Goal: Information Seeking & Learning: Find contact information

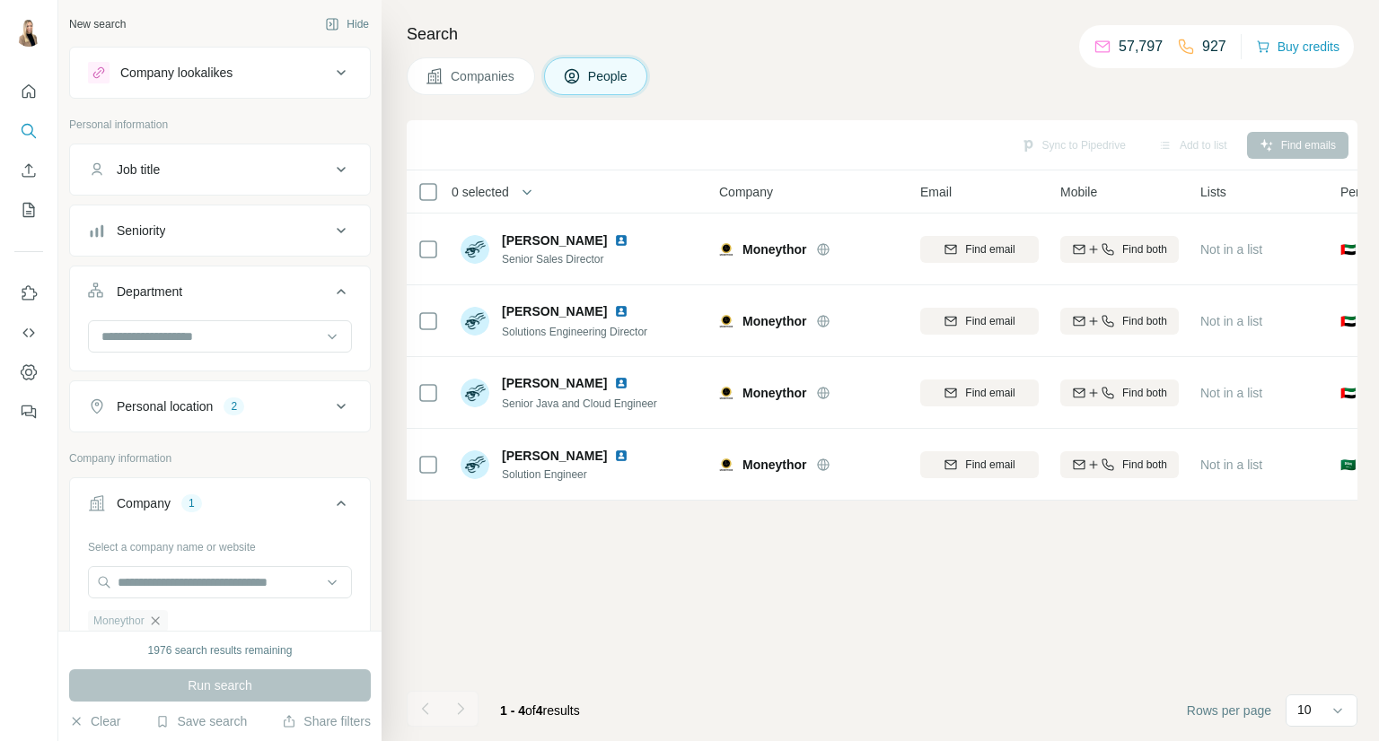
click at [159, 617] on icon "button" at bounding box center [155, 621] width 8 height 8
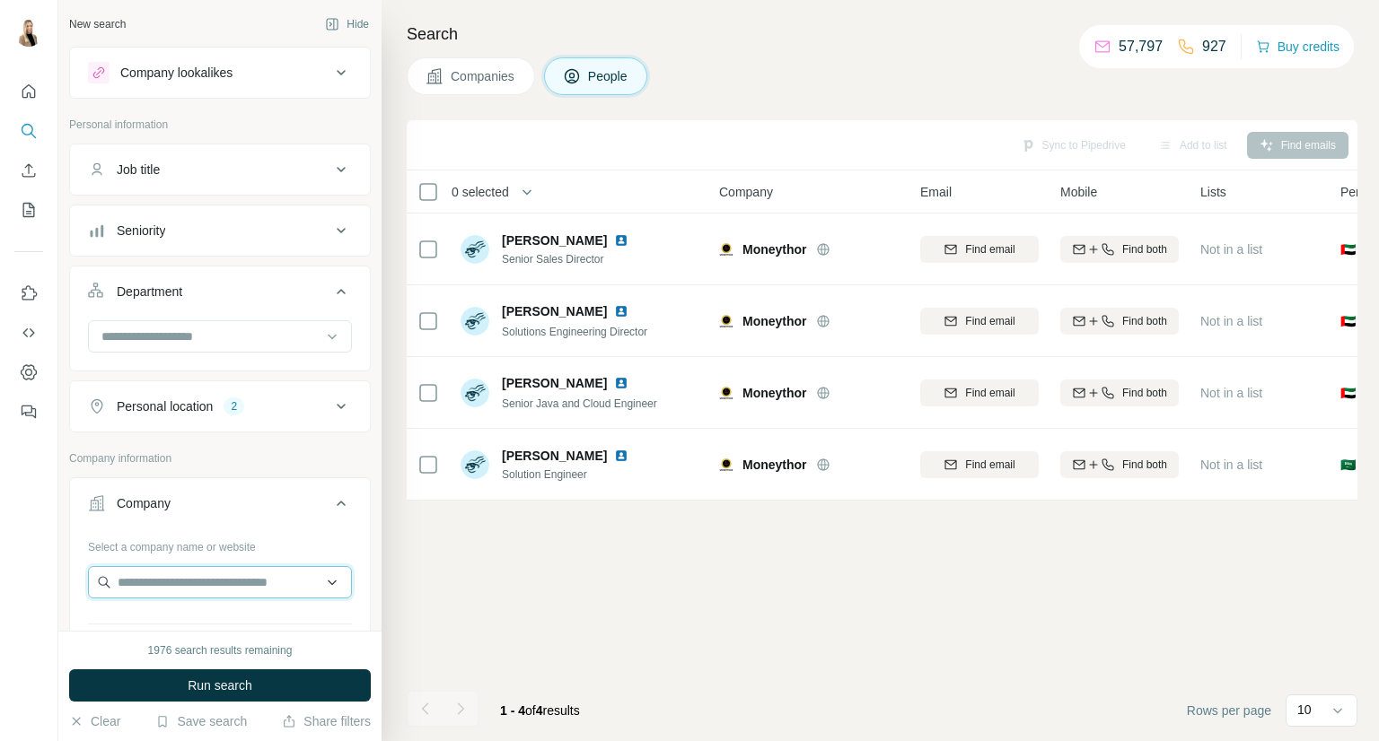
click at [179, 582] on input "text" at bounding box center [220, 582] width 264 height 32
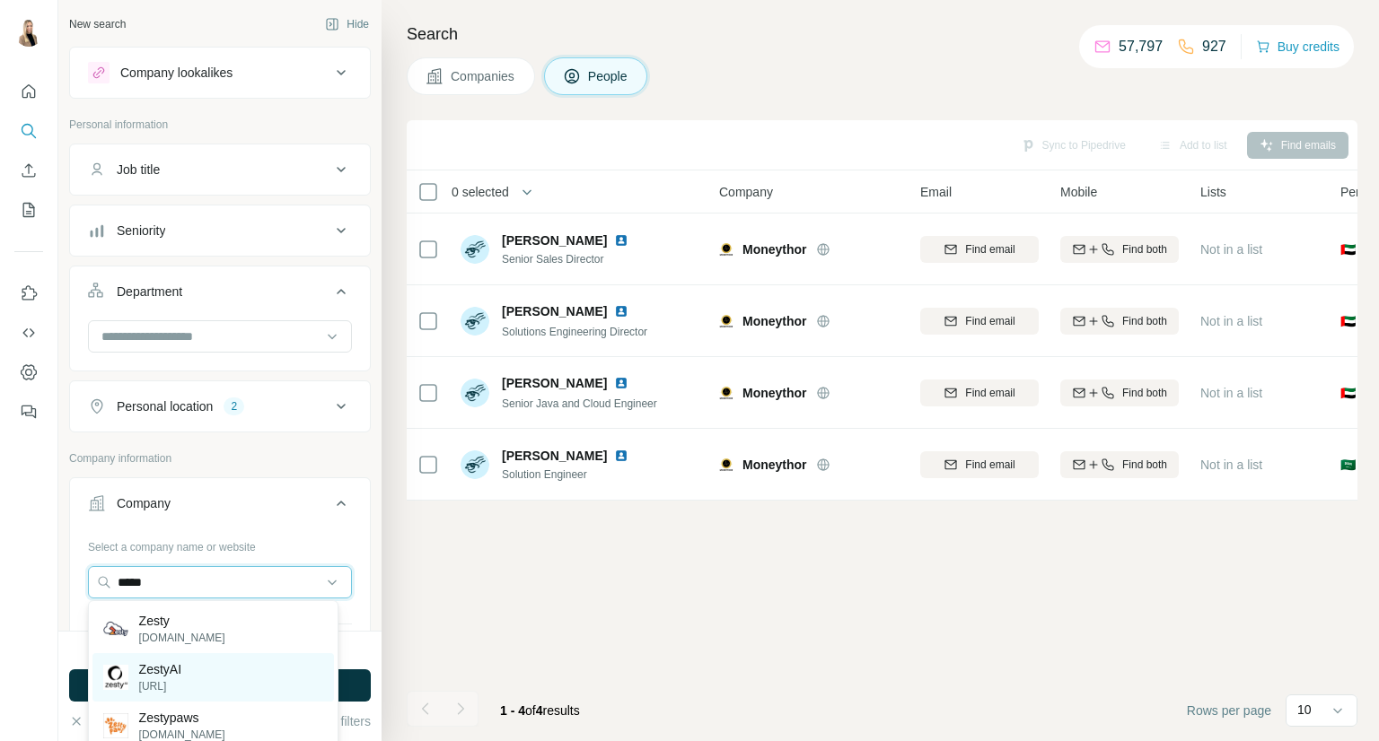
type input "*****"
click at [234, 671] on div "ZestyAI [URL]" at bounding box center [212, 677] width 241 height 48
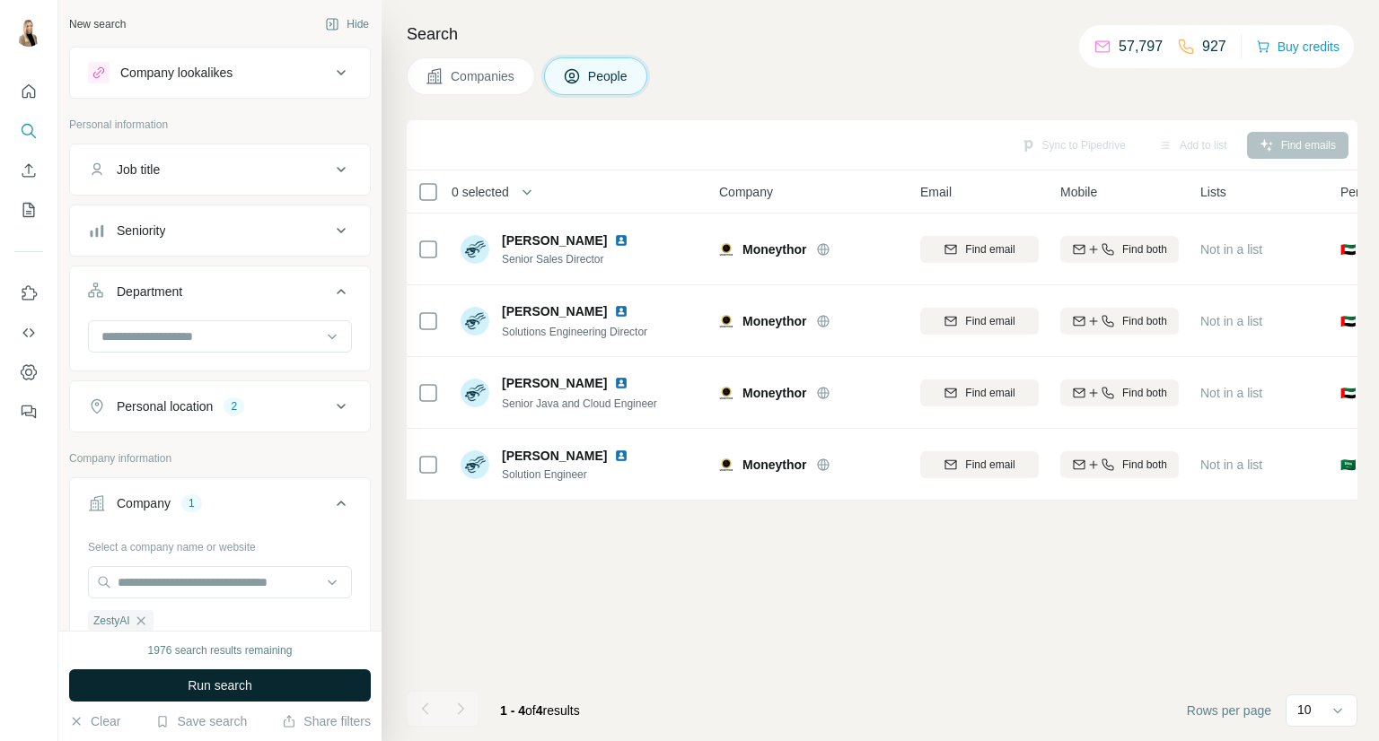
click at [193, 689] on span "Run search" at bounding box center [220, 686] width 65 height 18
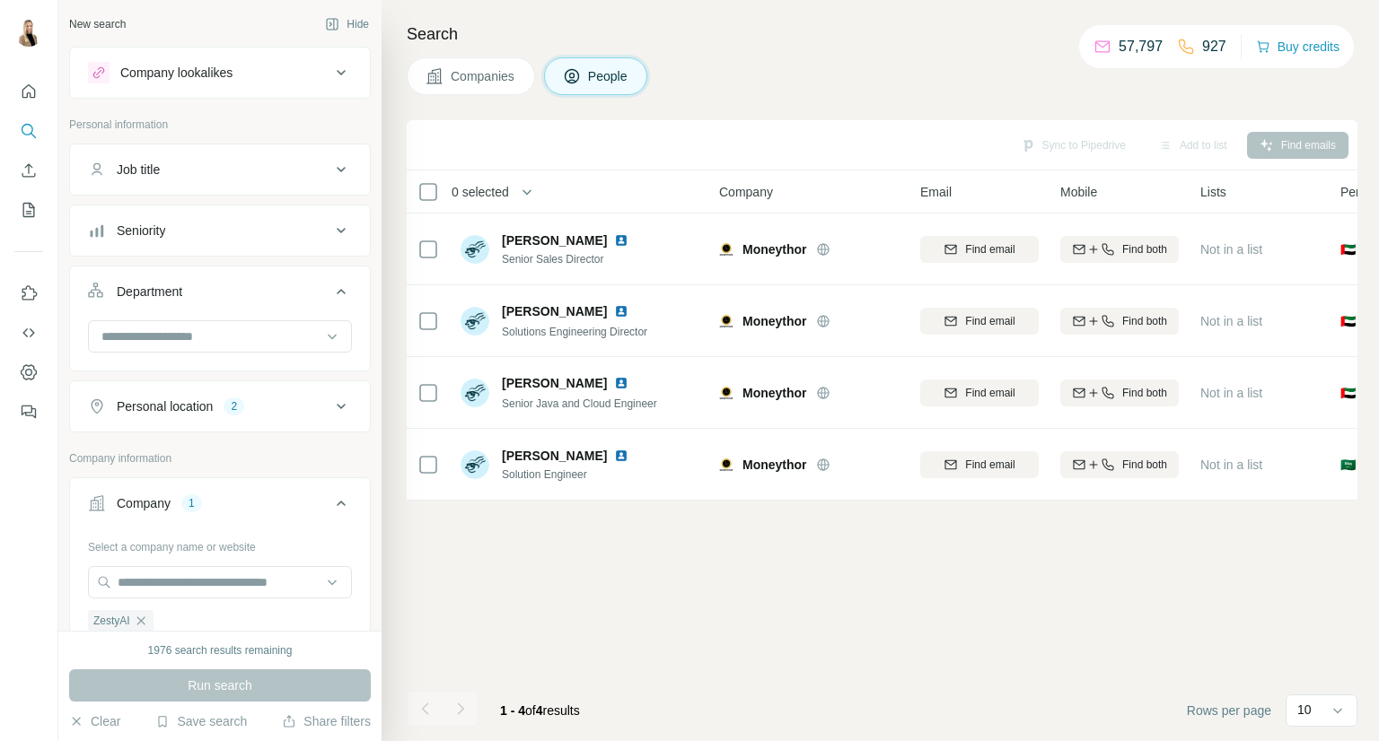
click at [477, 88] on button "Companies" at bounding box center [471, 76] width 128 height 38
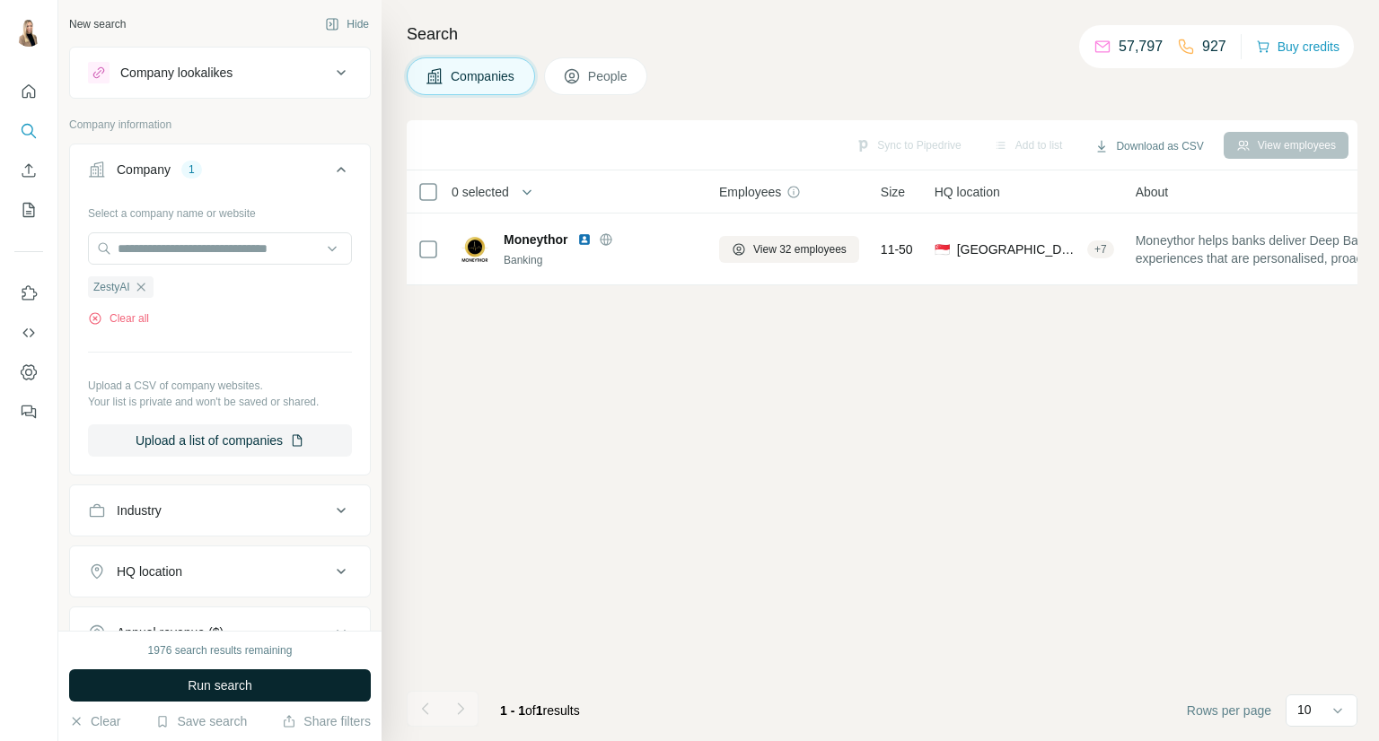
click at [209, 679] on span "Run search" at bounding box center [220, 686] width 65 height 18
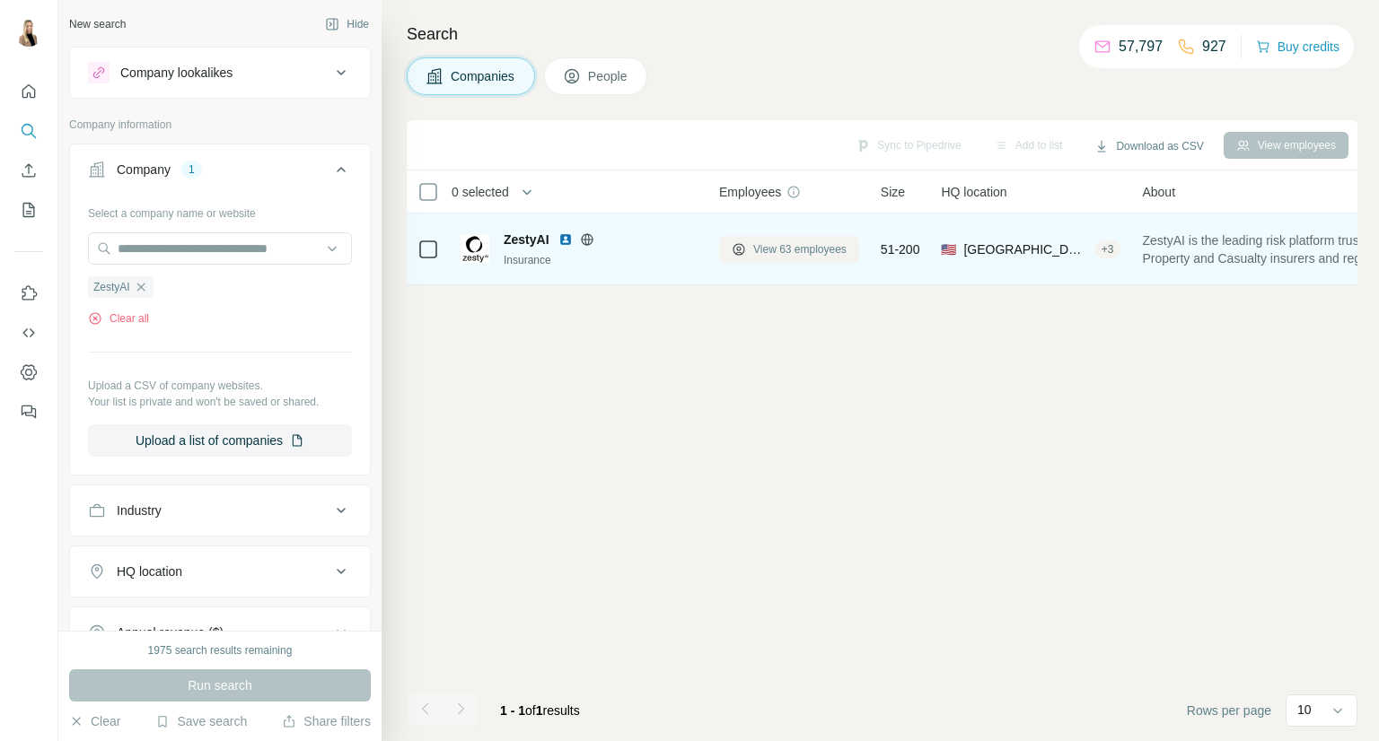
click at [778, 254] on span "View 63 employees" at bounding box center [799, 249] width 93 height 16
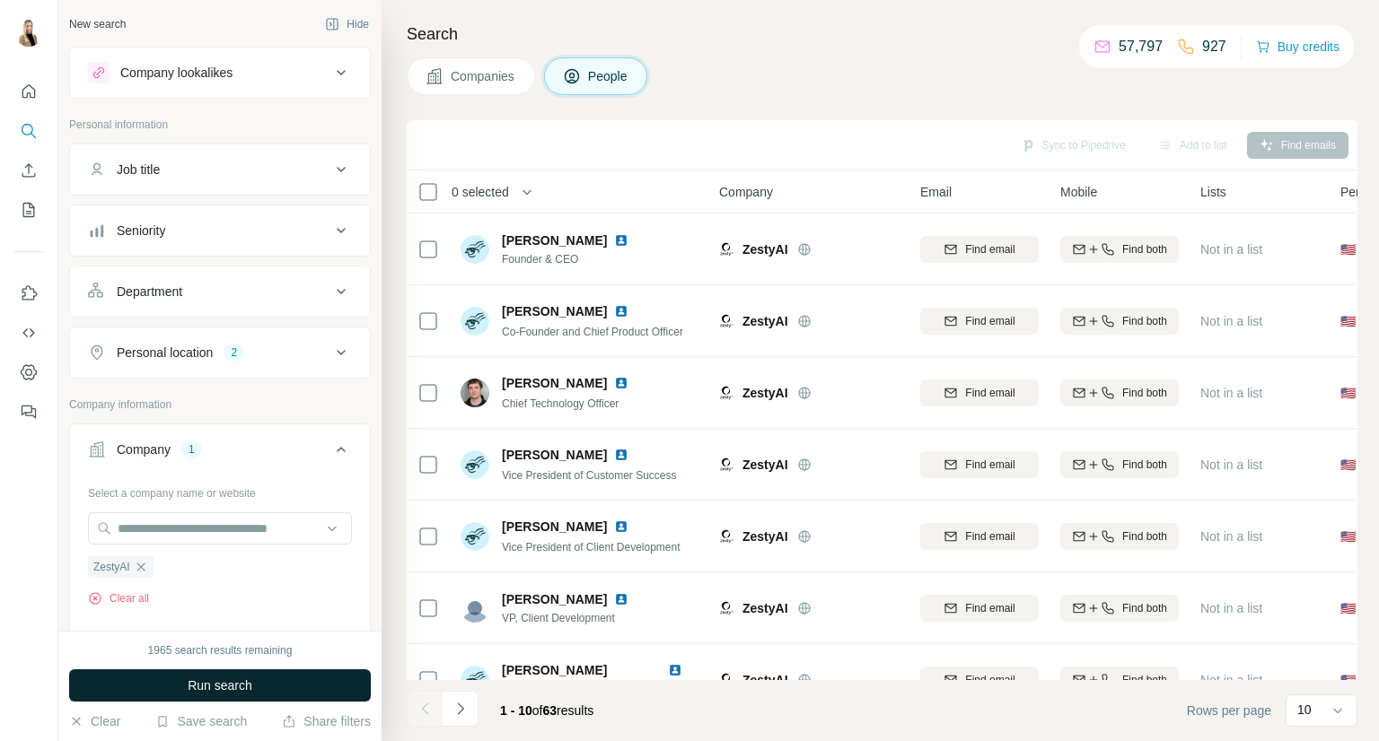
click at [231, 683] on span "Run search" at bounding box center [220, 686] width 65 height 18
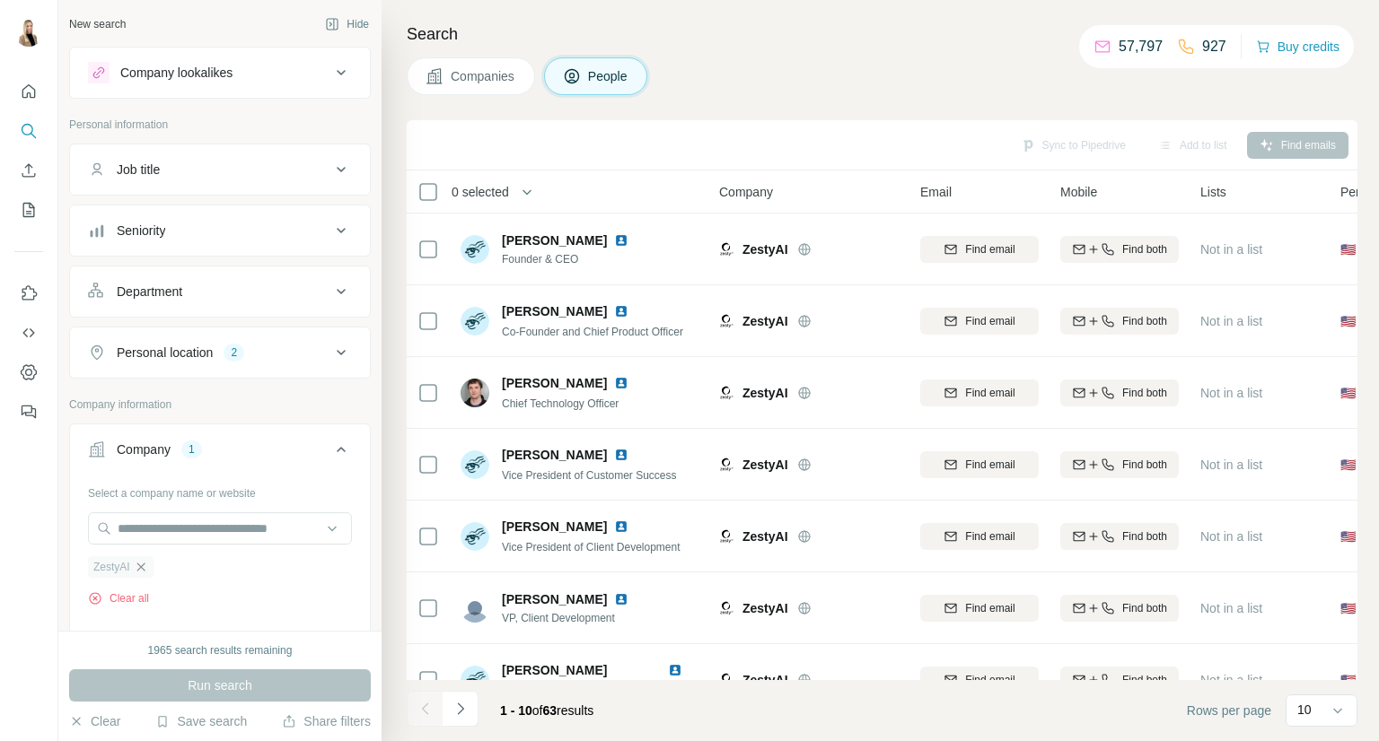
click at [145, 561] on icon "button" at bounding box center [141, 567] width 14 height 14
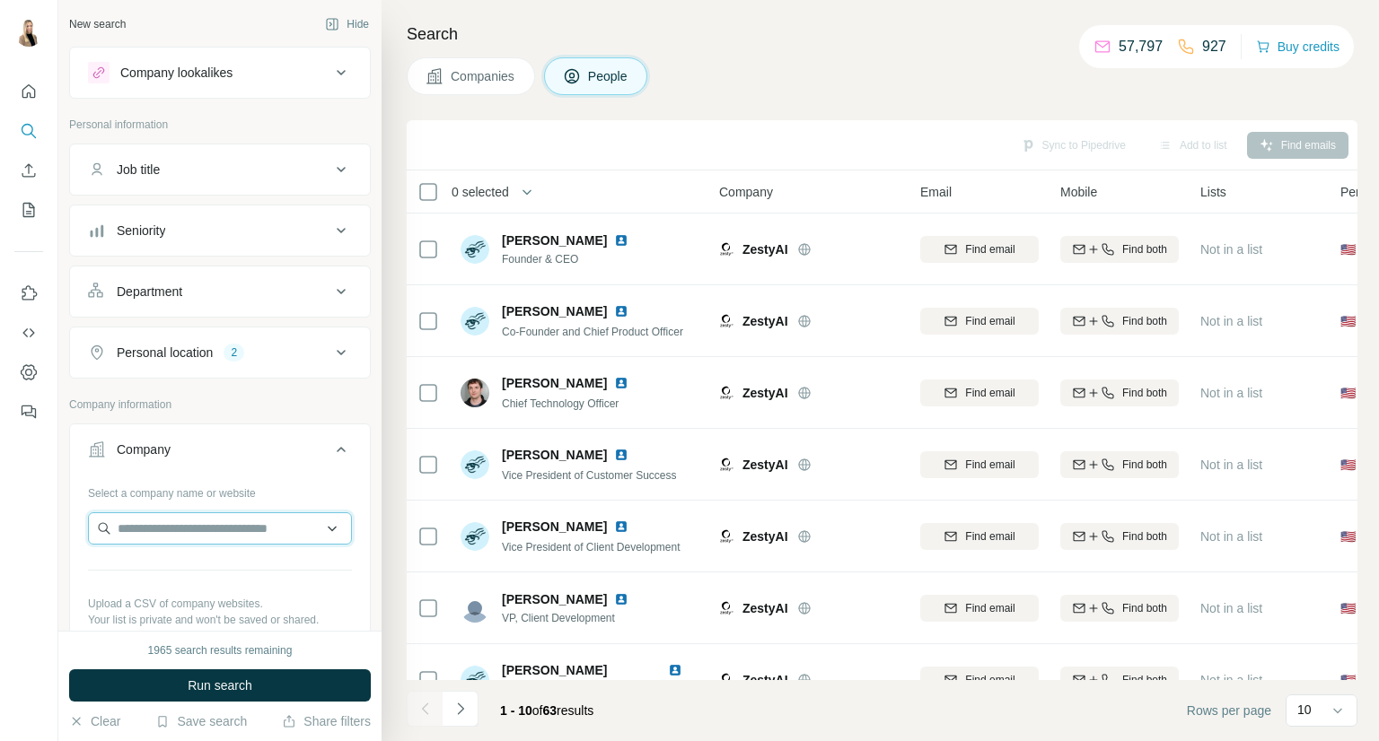
click at [165, 537] on input "text" at bounding box center [220, 528] width 264 height 32
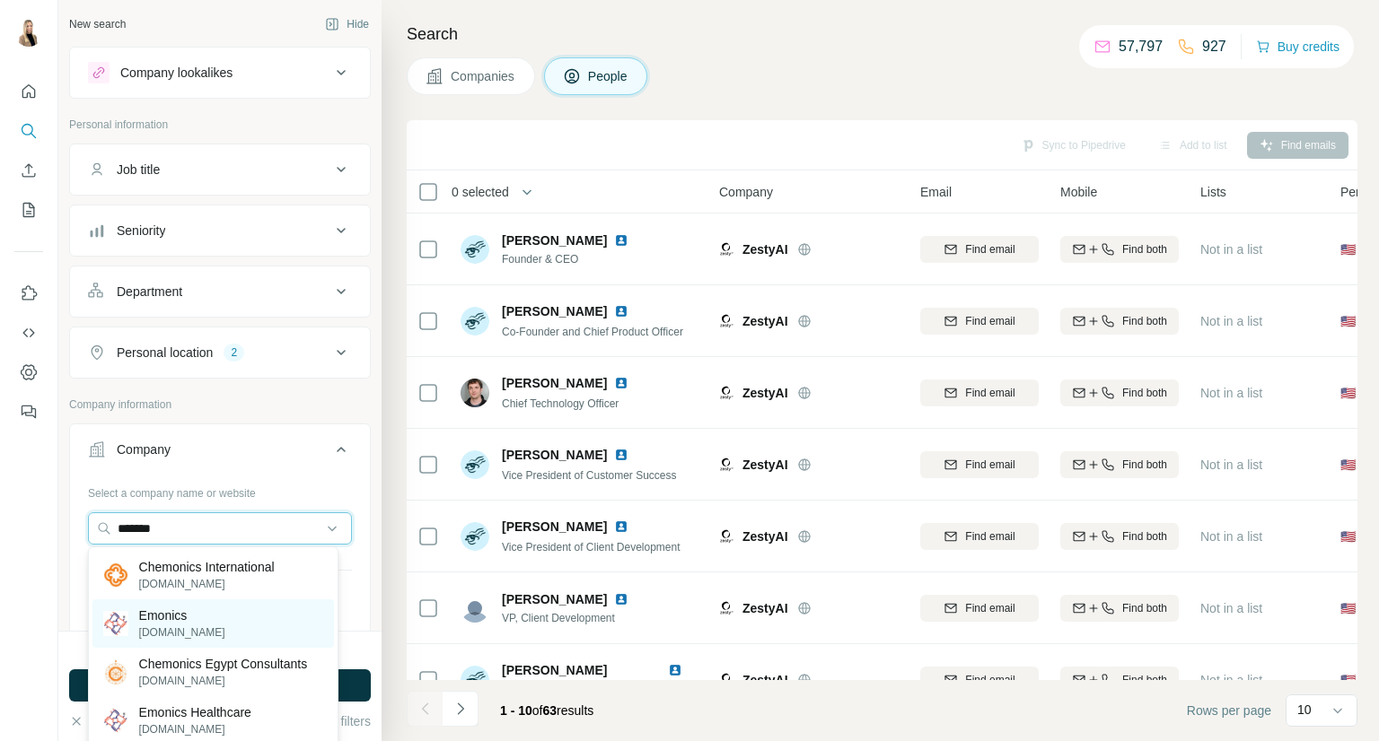
type input "*******"
click at [161, 618] on p "Emonics" at bounding box center [182, 616] width 86 height 18
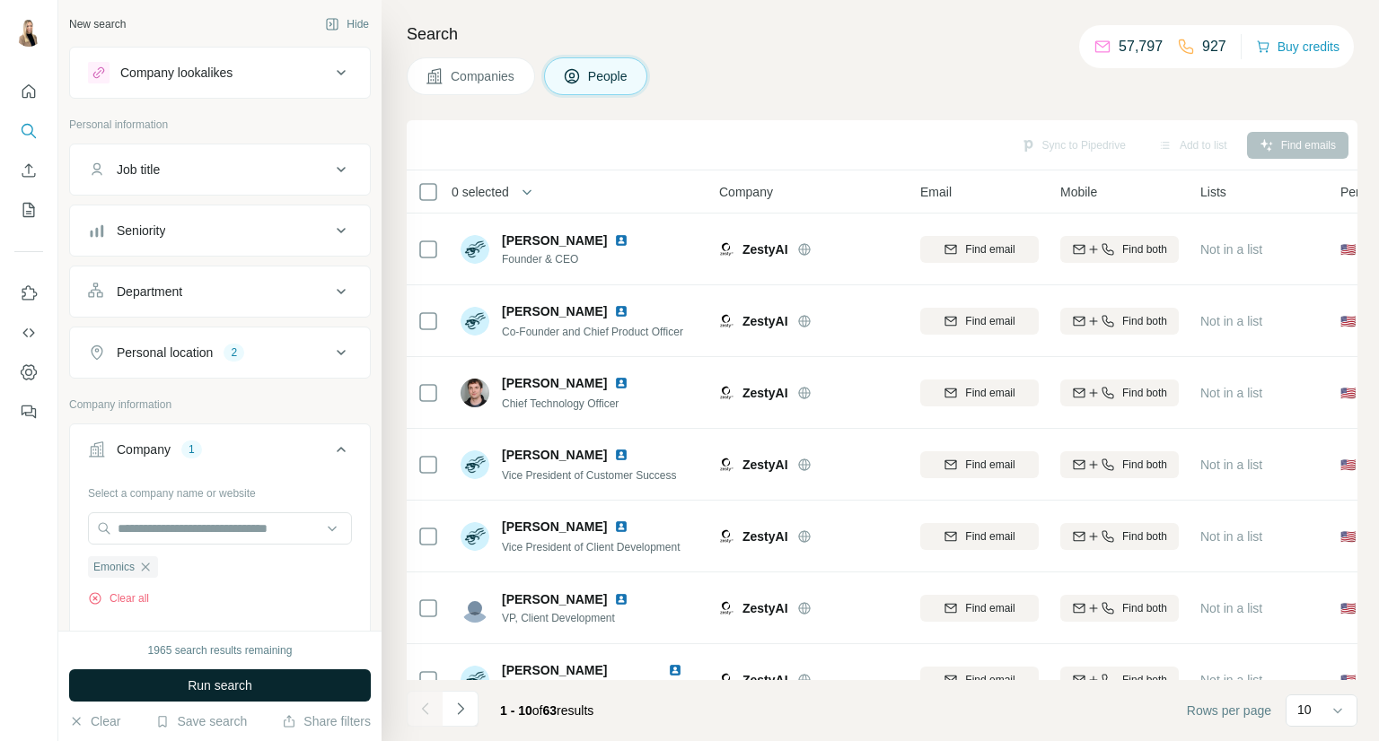
click at [249, 687] on span "Run search" at bounding box center [220, 686] width 65 height 18
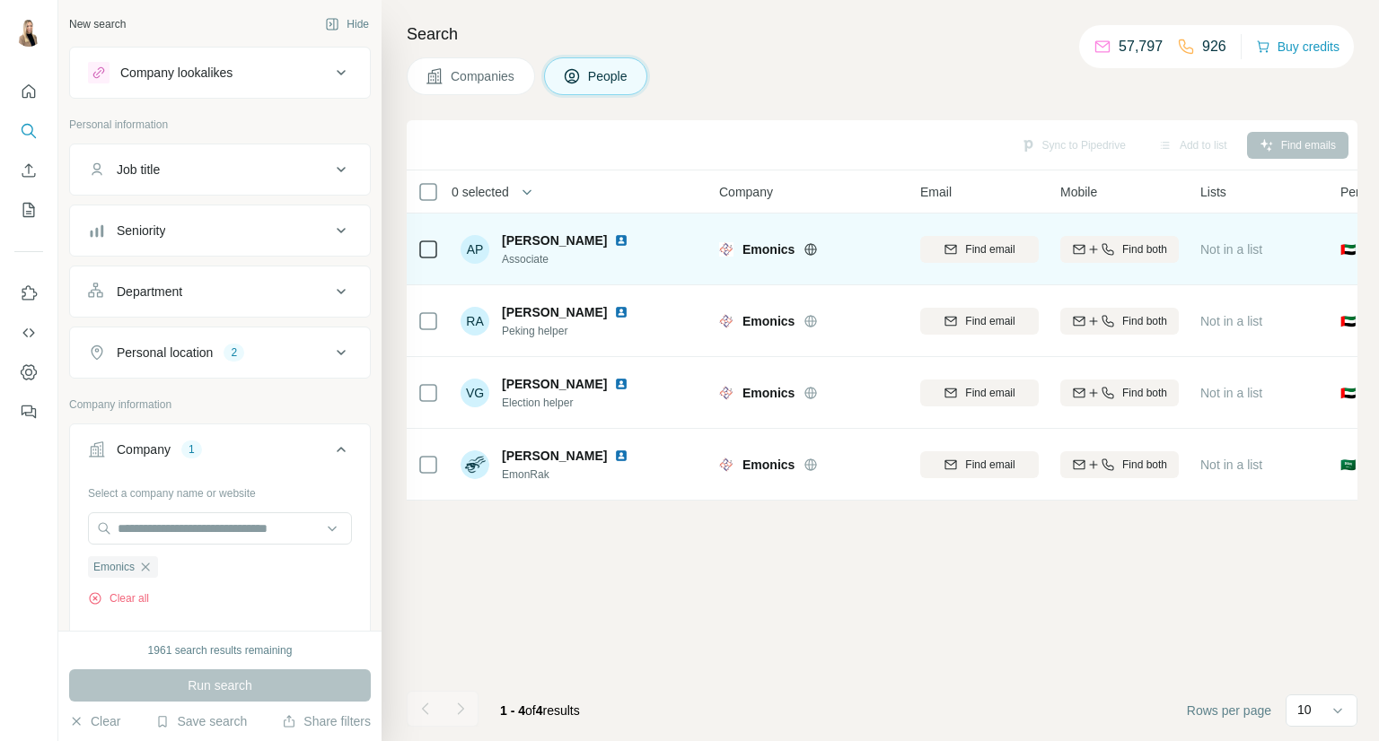
click at [811, 245] on icon at bounding box center [810, 249] width 14 height 14
